Goal: Navigation & Orientation: Go to known website

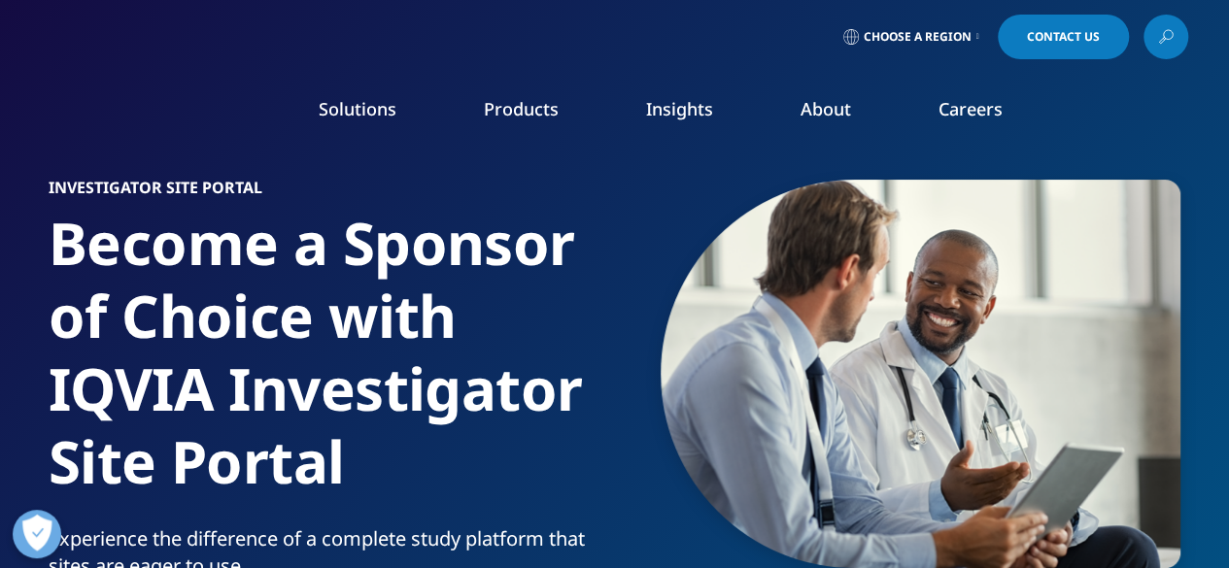
click at [896, 32] on span "Choose a Region" at bounding box center [918, 37] width 108 height 16
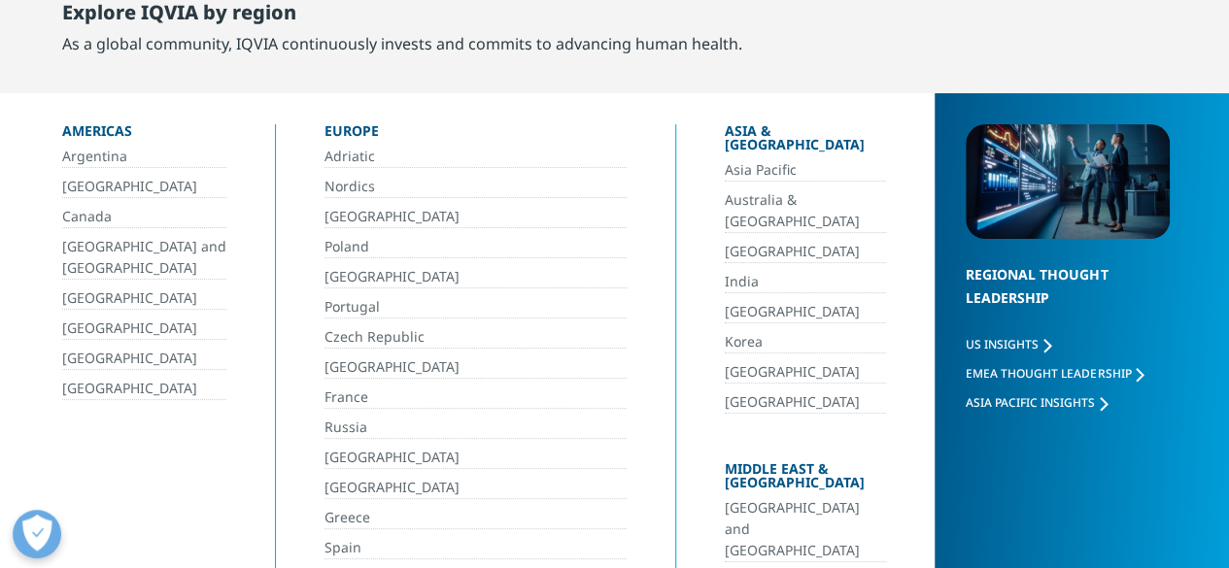
scroll to position [105, 0]
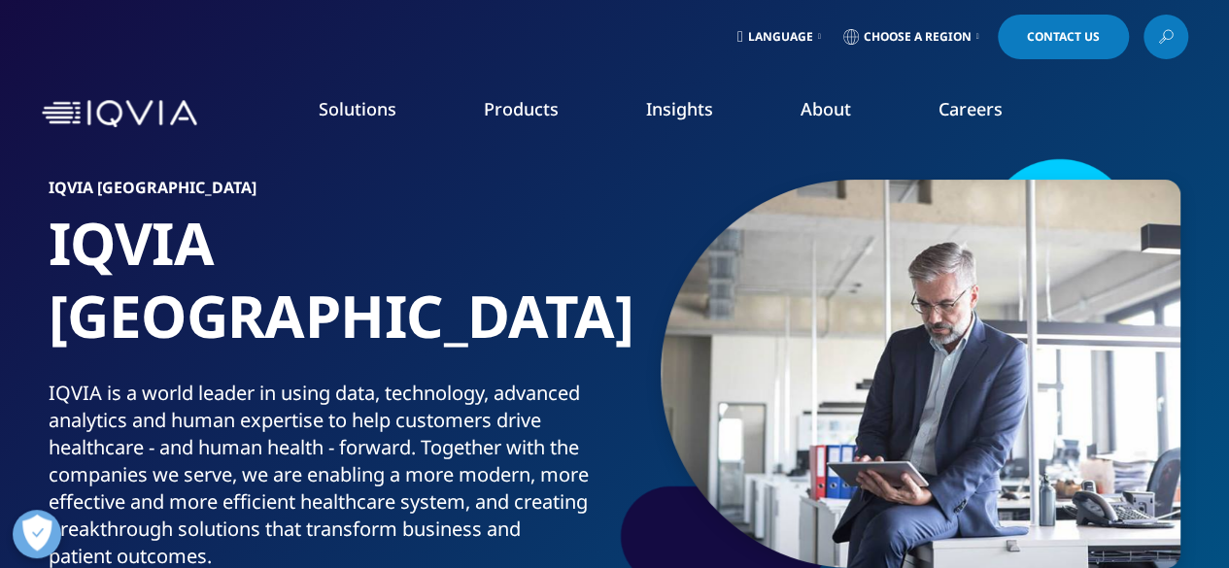
click at [68, 115] on img at bounding box center [119, 114] width 155 height 28
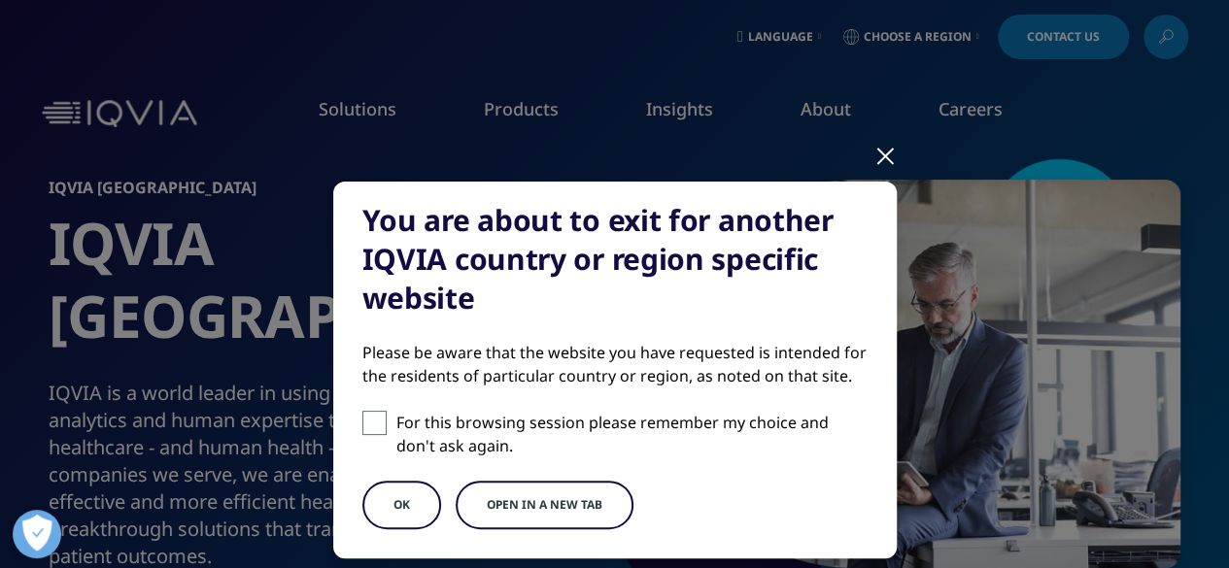
click at [362, 424] on span at bounding box center [374, 423] width 24 height 24
click at [362, 424] on input "For this browsing session please remember my choice and don't ask again." at bounding box center [374, 423] width 24 height 24
checkbox input "true"
click at [482, 492] on button "Open in a new tab" at bounding box center [545, 505] width 178 height 49
